Goal: Find specific page/section: Find specific page/section

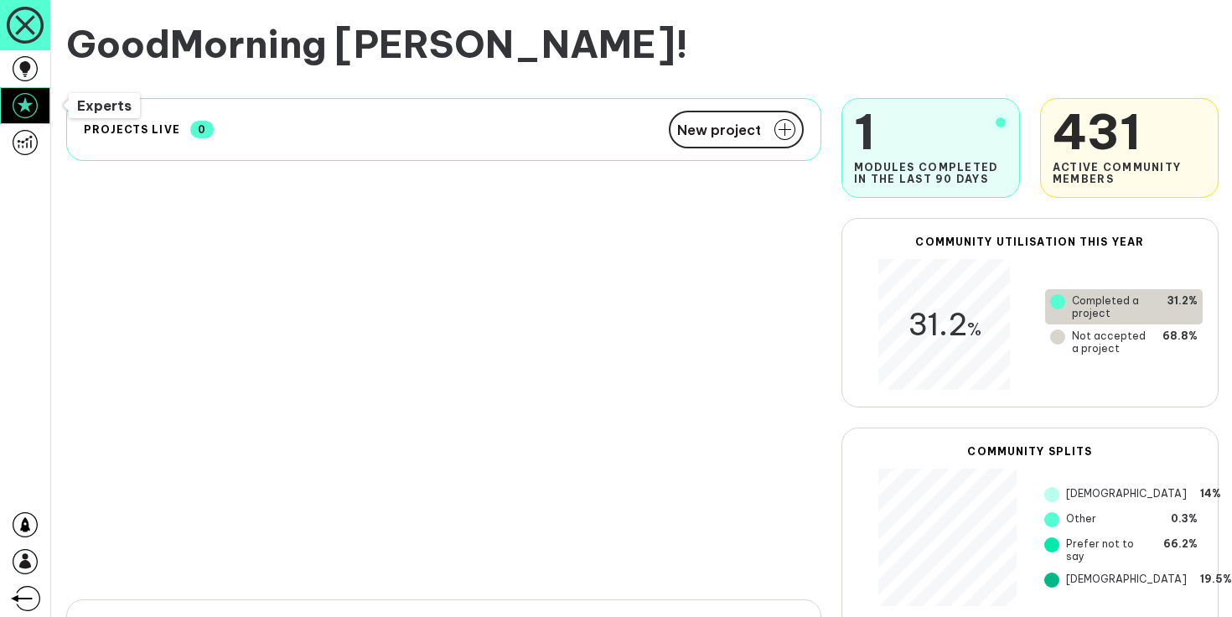
click at [23, 110] on icon at bounding box center [25, 105] width 25 height 25
